Goal: Task Accomplishment & Management: Use online tool/utility

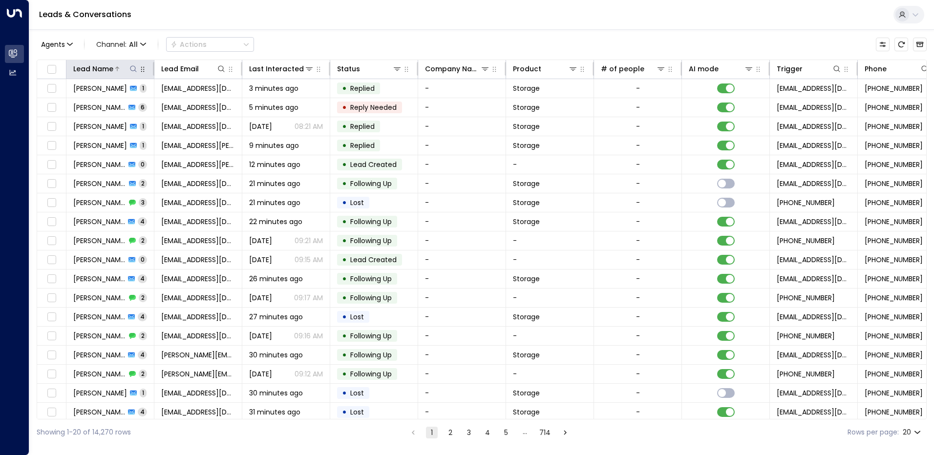
click at [134, 70] on icon at bounding box center [133, 69] width 8 height 8
click at [101, 102] on input "text" at bounding box center [133, 104] width 135 height 18
type input "**********"
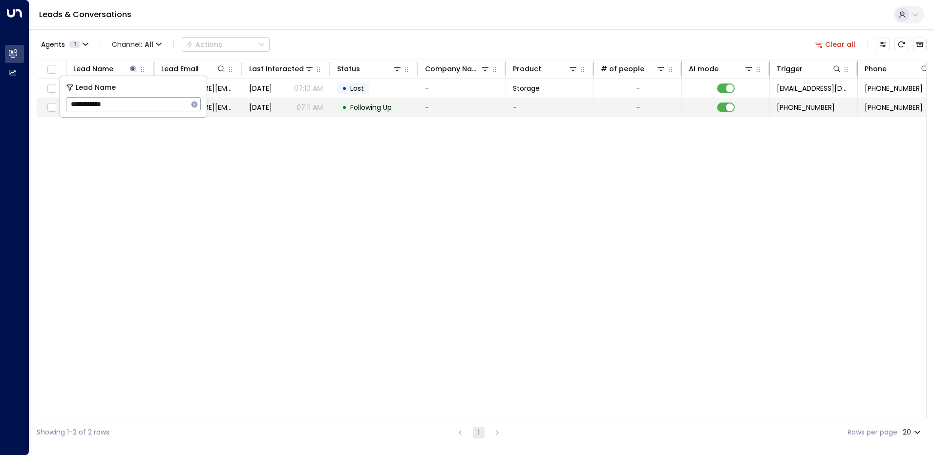
click at [291, 115] on td "[DATE] 07:11 AM" at bounding box center [286, 107] width 88 height 19
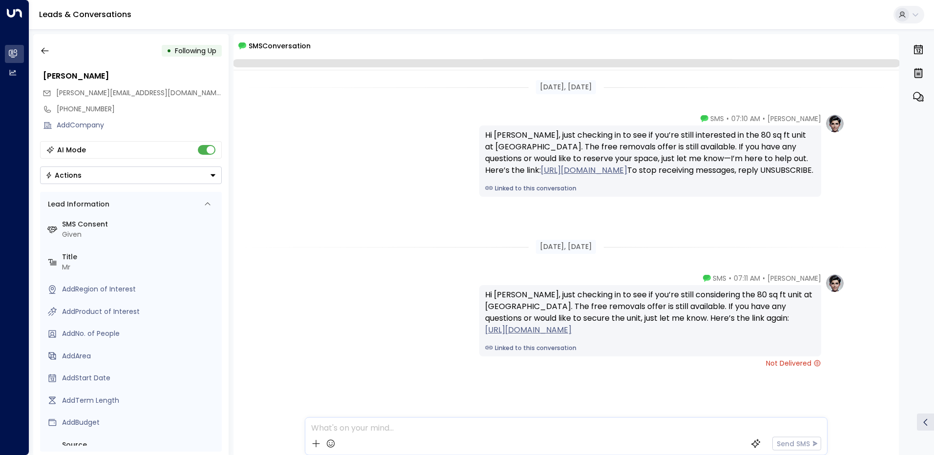
scroll to position [11, 0]
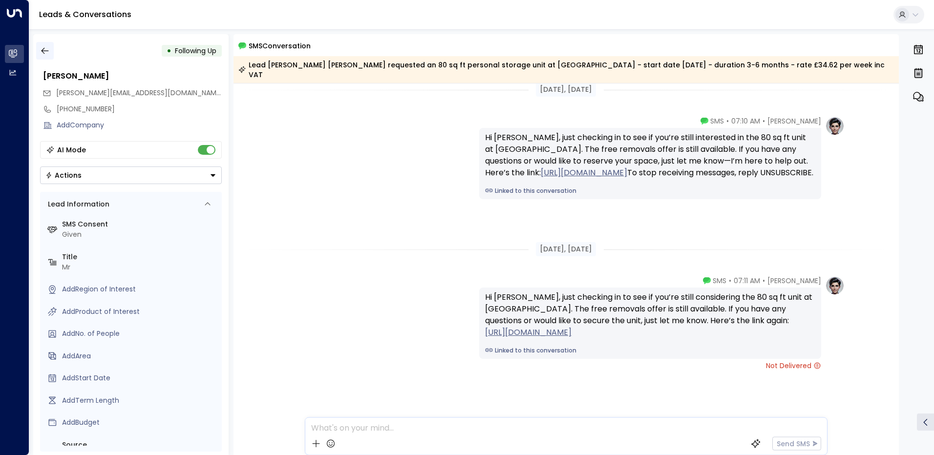
click at [46, 51] on icon "button" at bounding box center [45, 51] width 10 height 10
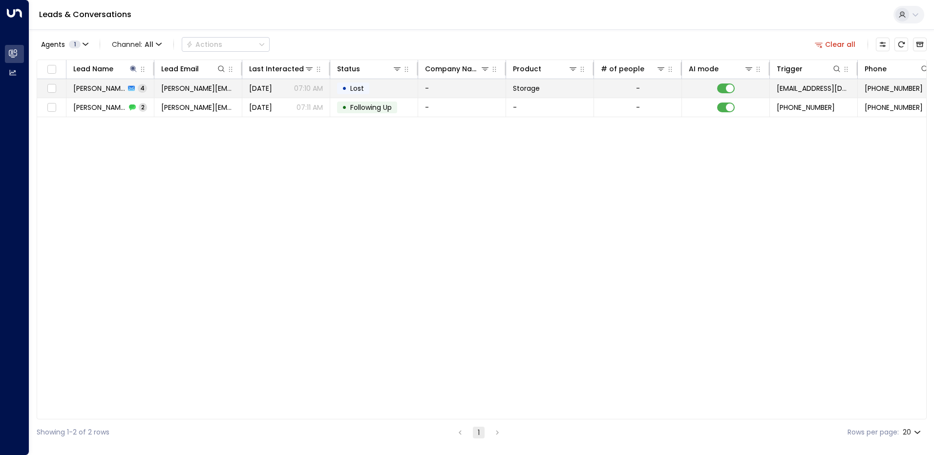
click at [216, 89] on span "[PERSON_NAME][EMAIL_ADDRESS][DOMAIN_NAME]" at bounding box center [198, 88] width 74 height 10
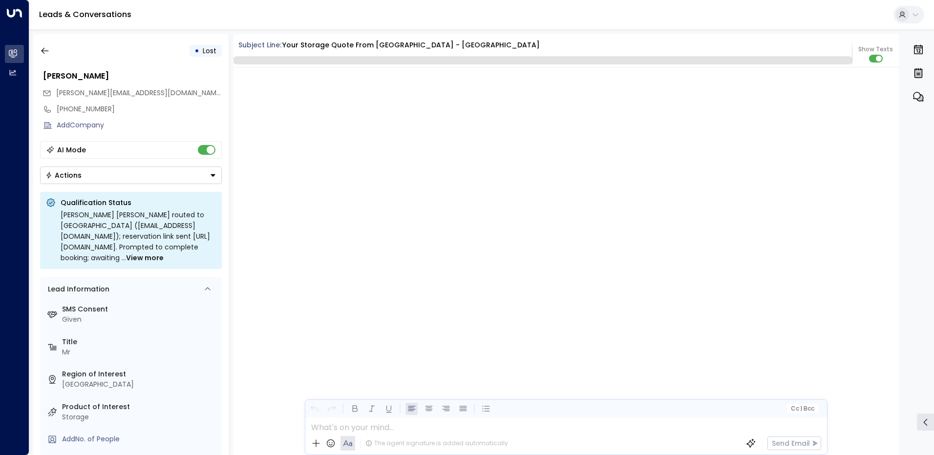
scroll to position [1492, 0]
